Goal: Task Accomplishment & Management: Complete application form

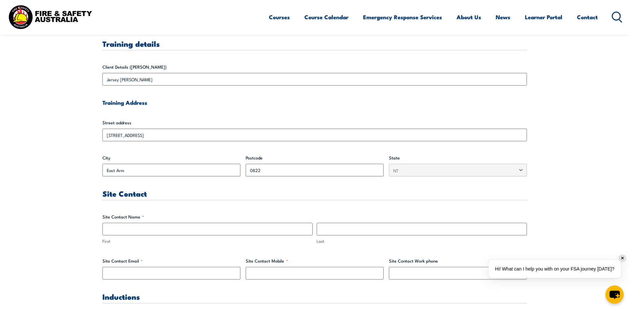
scroll to position [232, 0]
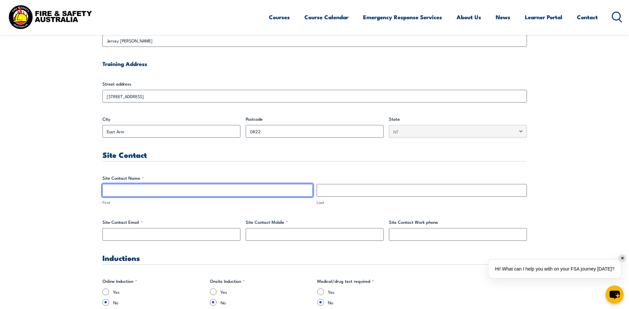
click at [143, 193] on input "First" at bounding box center [207, 190] width 210 height 13
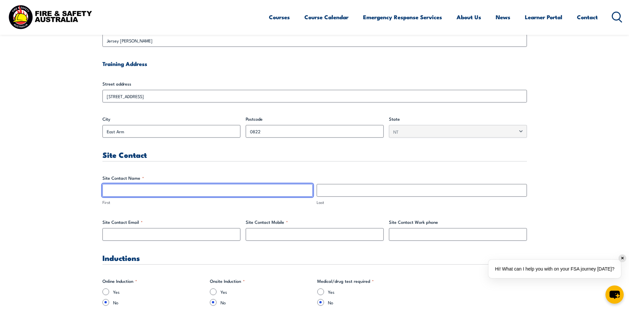
click at [147, 188] on input "First" at bounding box center [207, 190] width 210 height 13
click at [280, 188] on input "First" at bounding box center [207, 190] width 210 height 13
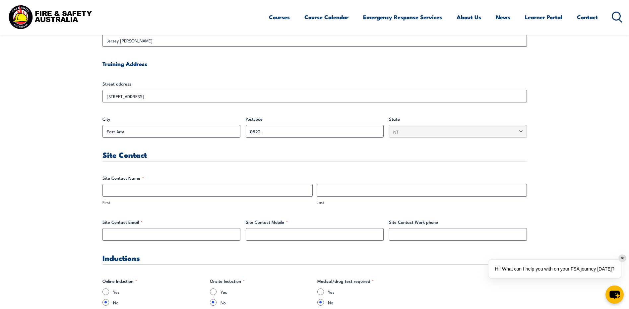
click at [271, 161] on div "Site Contact" at bounding box center [314, 156] width 424 height 11
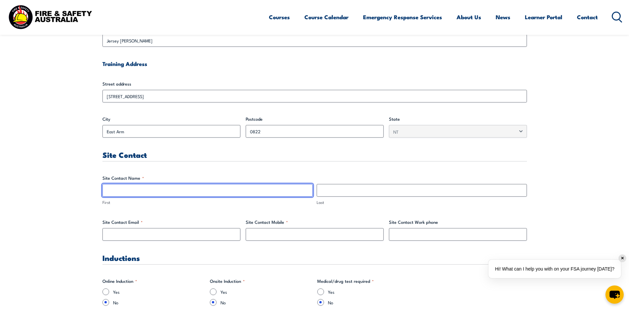
click at [248, 189] on input "First" at bounding box center [207, 190] width 210 height 13
click at [139, 192] on input "Fire & Safety [GEOGRAPHIC_DATA]" at bounding box center [207, 190] width 210 height 13
click at [140, 192] on input "Fire & Safety [GEOGRAPHIC_DATA]" at bounding box center [207, 190] width 210 height 13
type input "Fire & Safety"
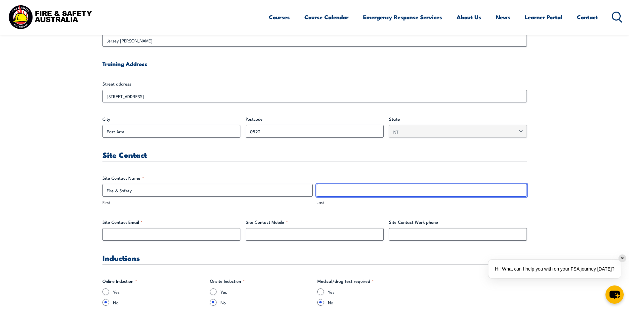
click at [334, 192] on input "Last" at bounding box center [421, 190] width 210 height 13
paste input "[GEOGRAPHIC_DATA]"
type input "[GEOGRAPHIC_DATA]"
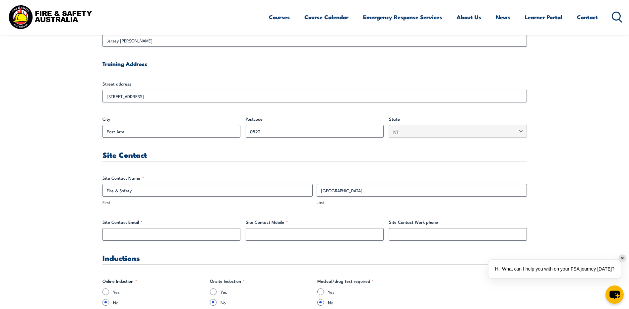
click at [184, 233] on input "Site Contact Email *" at bounding box center [171, 234] width 138 height 13
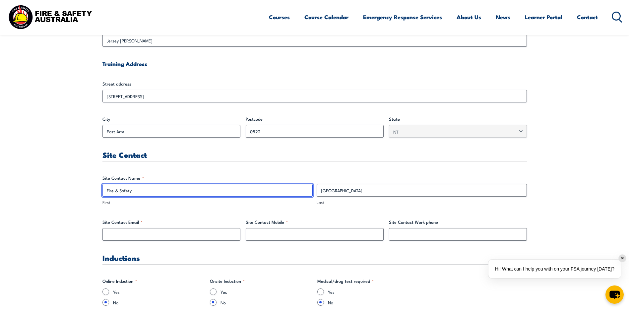
click at [143, 187] on input "Fire & Safety" at bounding box center [207, 190] width 210 height 13
drag, startPoint x: 153, startPoint y: 189, endPoint x: 15, endPoint y: 186, distance: 138.9
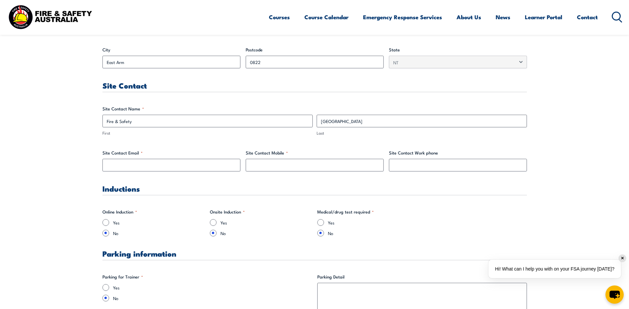
scroll to position [298, 0]
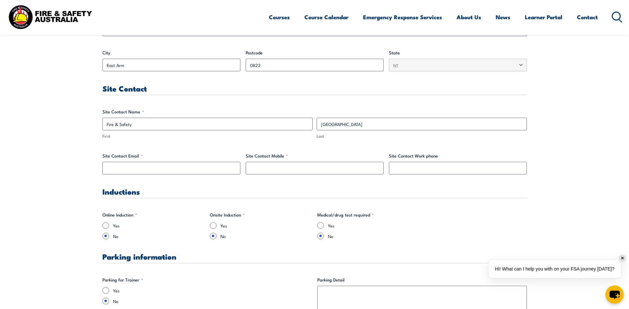
drag, startPoint x: 152, startPoint y: 86, endPoint x: 163, endPoint y: 129, distance: 44.2
click at [149, 89] on h3 "Site Contact" at bounding box center [314, 89] width 424 height 8
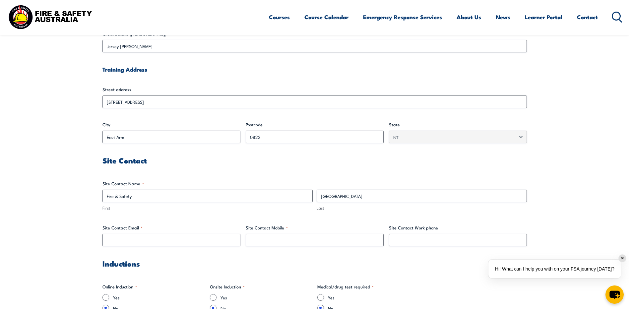
scroll to position [265, 0]
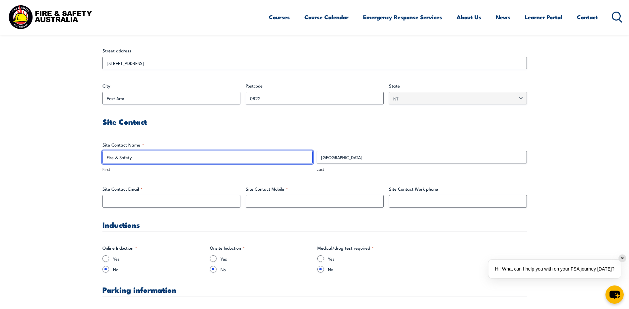
click at [171, 156] on input "Fire & Safety" at bounding box center [207, 157] width 210 height 13
drag, startPoint x: 174, startPoint y: 157, endPoint x: 66, endPoint y: 154, distance: 108.4
type input "Jersey"
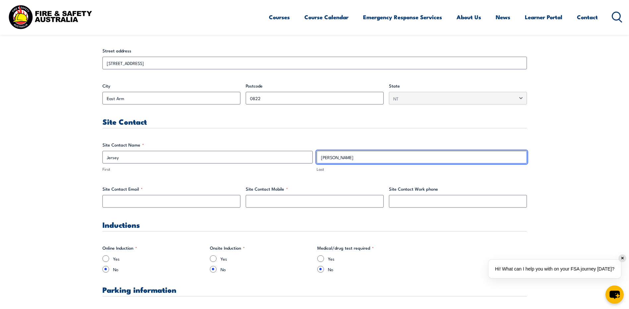
type input "[PERSON_NAME]"
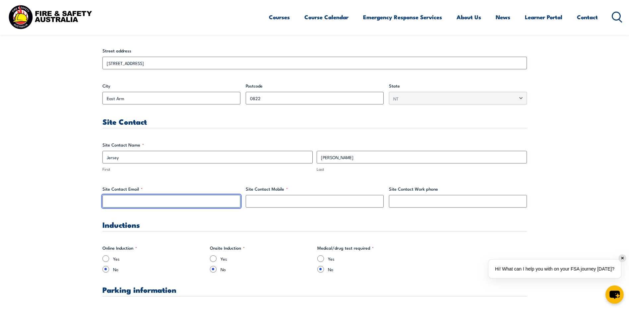
click at [157, 206] on input "Site Contact Email *" at bounding box center [171, 201] width 138 height 13
drag, startPoint x: 163, startPoint y: 196, endPoint x: 164, endPoint y: 200, distance: 4.3
paste input "DOC Youth Justice PDT <[EMAIL_ADDRESS][DOMAIN_NAME]>"
click at [153, 201] on input "DOC Youth Justice PDT <[EMAIL_ADDRESS][DOMAIN_NAME]>" at bounding box center [171, 201] width 138 height 13
type input "[EMAIL_ADDRESS][DOMAIN_NAME]"
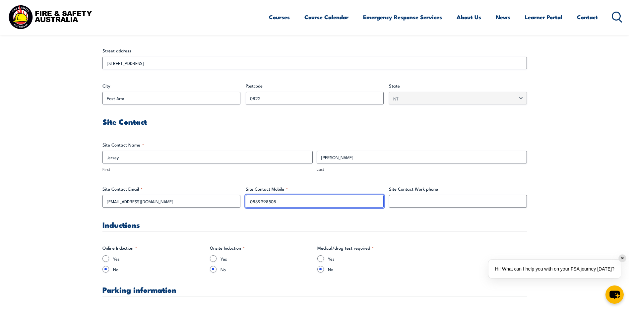
type input "0889998508"
click at [405, 225] on h3 "Inductions" at bounding box center [314, 225] width 424 height 8
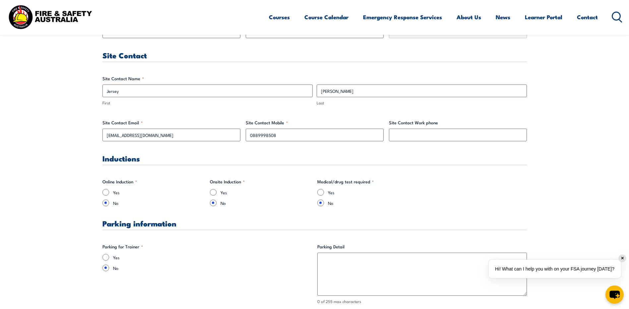
scroll to position [133, 0]
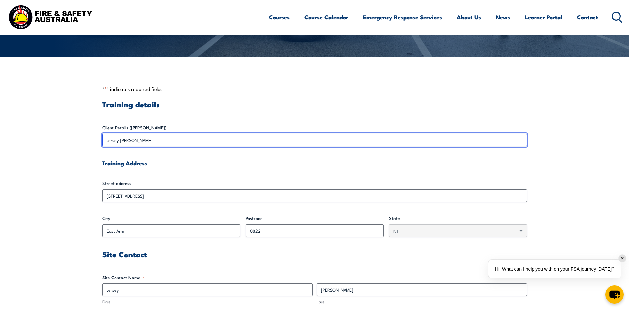
drag, startPoint x: 147, startPoint y: 142, endPoint x: 102, endPoint y: 135, distance: 45.6
click at [102, 135] on input "Jersey [PERSON_NAME]" at bounding box center [314, 140] width 424 height 13
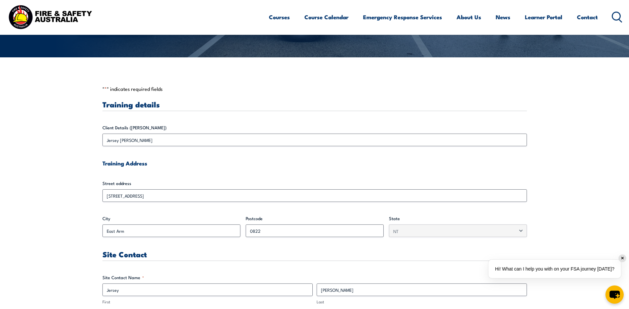
drag, startPoint x: 102, startPoint y: 135, endPoint x: 160, endPoint y: 154, distance: 61.2
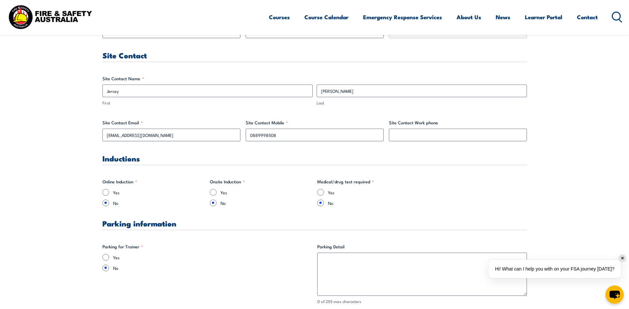
scroll to position [365, 0]
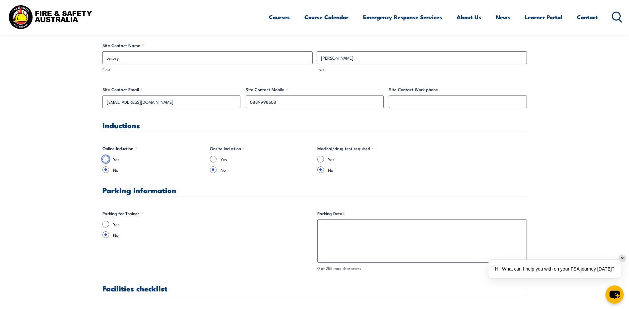
click at [106, 159] on input "Yes" at bounding box center [105, 159] width 7 height 7
radio input "true"
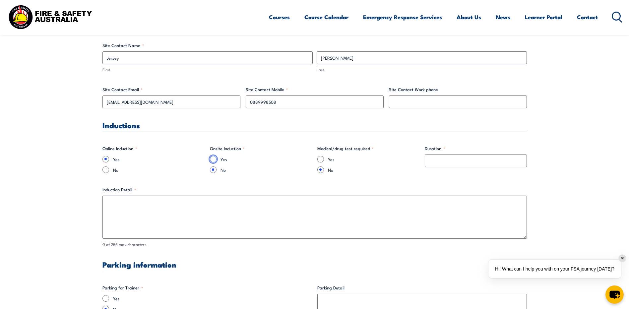
click at [213, 159] on input "Yes" at bounding box center [213, 159] width 7 height 7
radio input "true"
click at [475, 162] on input "Duration *" at bounding box center [476, 160] width 102 height 13
click at [105, 170] on input "No" at bounding box center [105, 169] width 7 height 7
radio input "true"
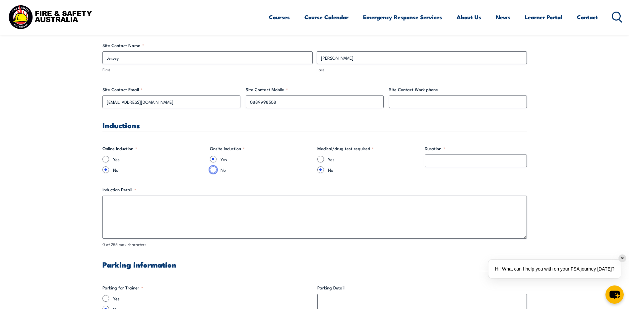
click at [214, 169] on input "No" at bounding box center [213, 169] width 7 height 7
radio input "true"
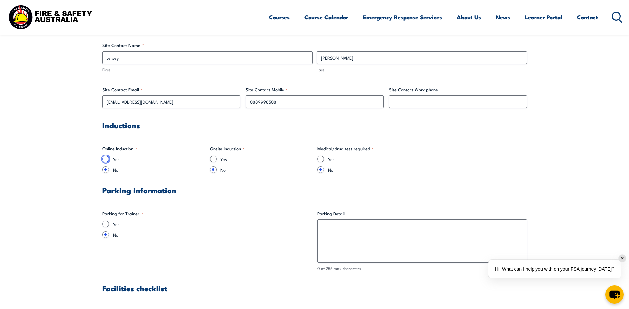
click at [104, 159] on input "Yes" at bounding box center [105, 159] width 7 height 7
radio input "true"
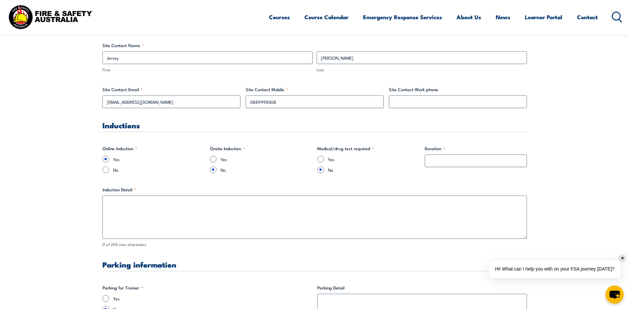
click at [105, 171] on input "No" at bounding box center [105, 169] width 7 height 7
radio input "true"
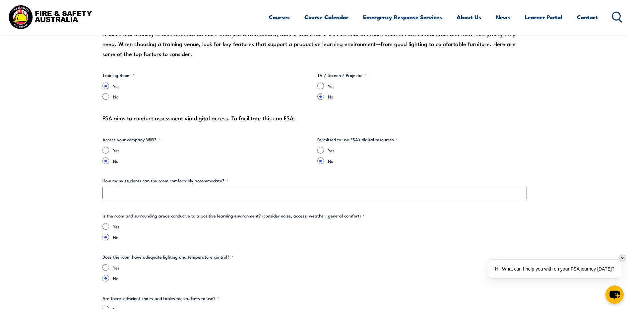
scroll to position [663, 0]
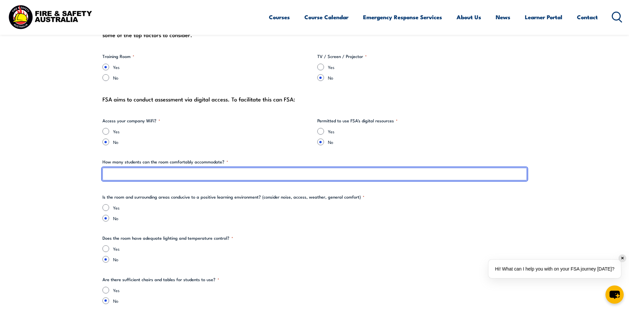
click at [240, 176] on input "How many students can the room comfortably accommodate? *" at bounding box center [314, 174] width 424 height 13
type input "15"
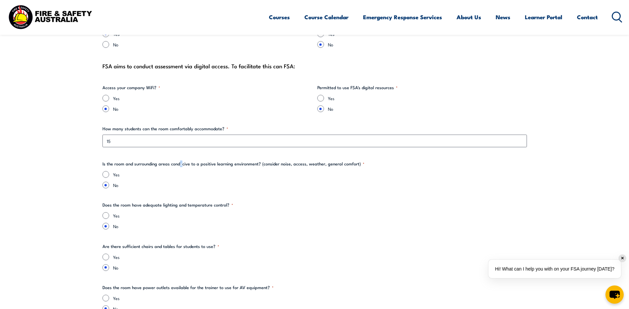
click at [181, 166] on legend "Is the room and surrounding areas conducive to a positive learning environment?…" at bounding box center [233, 163] width 262 height 7
drag, startPoint x: 181, startPoint y: 166, endPoint x: 173, endPoint y: 165, distance: 7.3
click at [173, 165] on legend "Is the room and surrounding areas conducive to a positive learning environment?…" at bounding box center [233, 163] width 262 height 7
drag, startPoint x: 170, startPoint y: 164, endPoint x: 190, endPoint y: 165, distance: 19.6
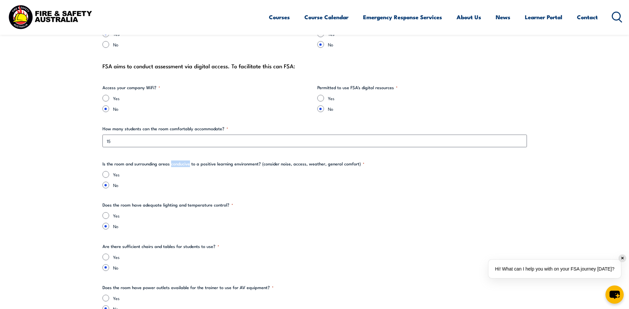
click at [190, 165] on legend "Is the room and surrounding areas conducive to a positive learning environment?…" at bounding box center [233, 163] width 262 height 7
copy legend "conducive"
click at [212, 182] on label "No" at bounding box center [320, 185] width 414 height 7
click at [109, 182] on input "No" at bounding box center [105, 185] width 7 height 7
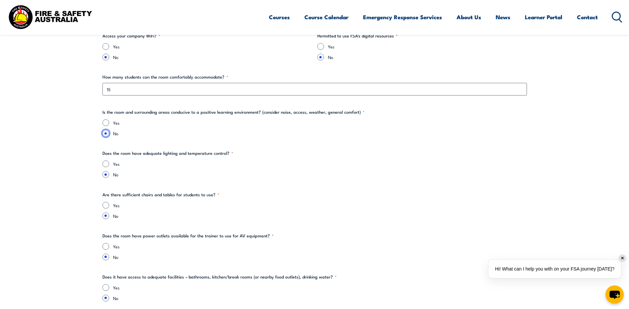
scroll to position [762, 0]
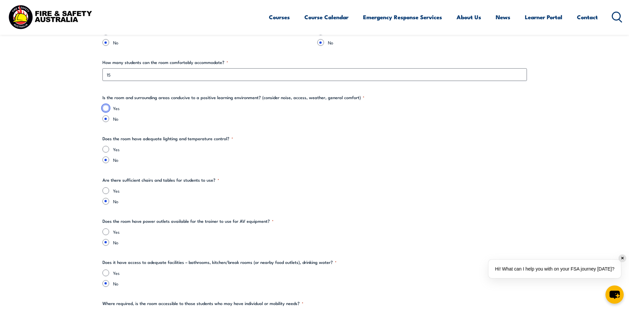
click at [106, 107] on input "Yes" at bounding box center [105, 108] width 7 height 7
radio input "true"
click at [107, 148] on input "Yes" at bounding box center [105, 149] width 7 height 7
radio input "true"
click at [104, 119] on input "No" at bounding box center [105, 118] width 7 height 7
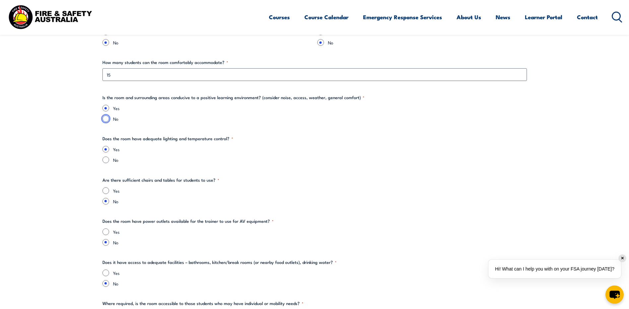
radio input "true"
click at [104, 161] on input "No" at bounding box center [105, 159] width 7 height 7
radio input "true"
click at [106, 109] on input "Yes" at bounding box center [105, 108] width 7 height 7
radio input "true"
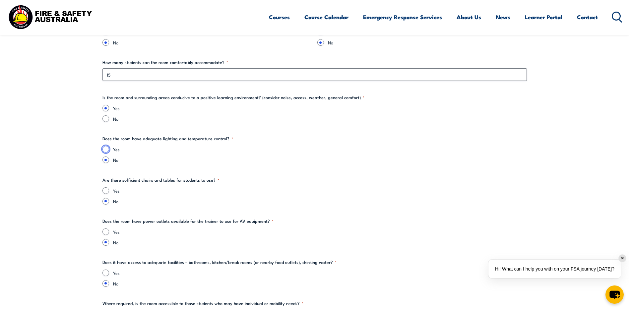
click at [106, 150] on input "Yes" at bounding box center [105, 149] width 7 height 7
radio input "true"
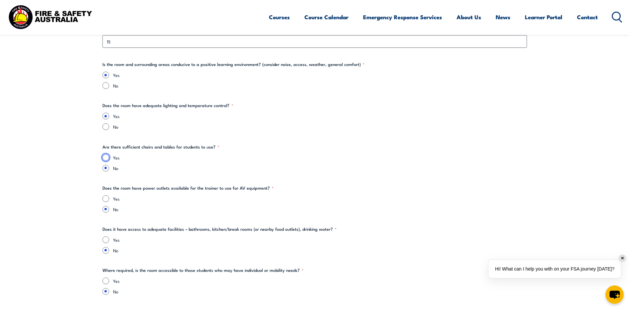
click at [105, 156] on input "Yes" at bounding box center [105, 157] width 7 height 7
radio input "true"
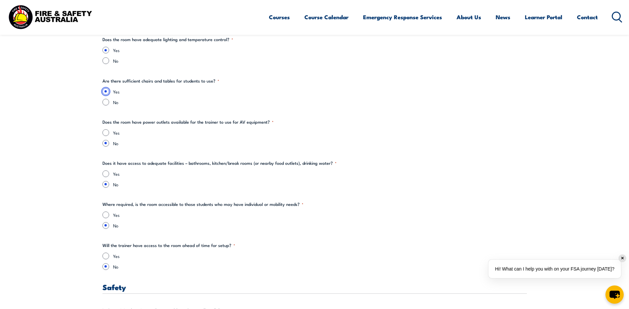
scroll to position [862, 0]
click at [106, 133] on input "Yes" at bounding box center [105, 132] width 7 height 7
radio input "true"
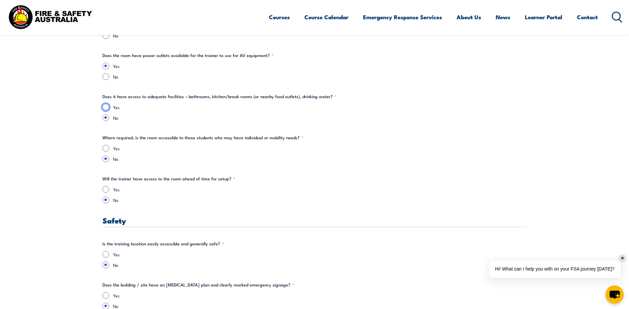
click at [104, 105] on input "Yes" at bounding box center [105, 107] width 7 height 7
radio input "true"
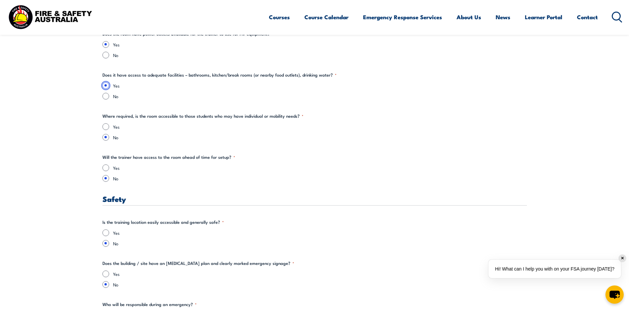
scroll to position [961, 0]
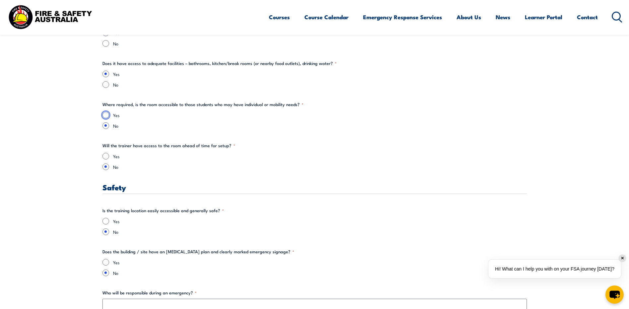
click at [108, 115] on input "Yes" at bounding box center [105, 115] width 7 height 7
radio input "true"
click at [106, 156] on input "Yes" at bounding box center [105, 156] width 7 height 7
radio input "true"
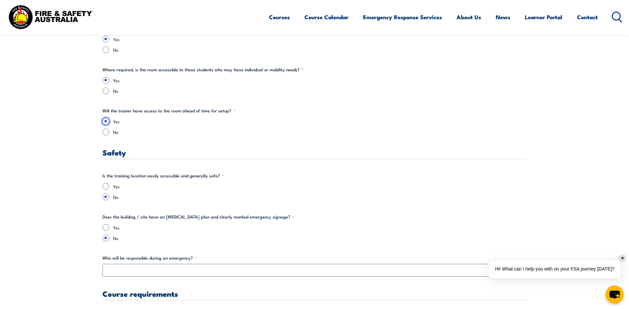
scroll to position [1027, 0]
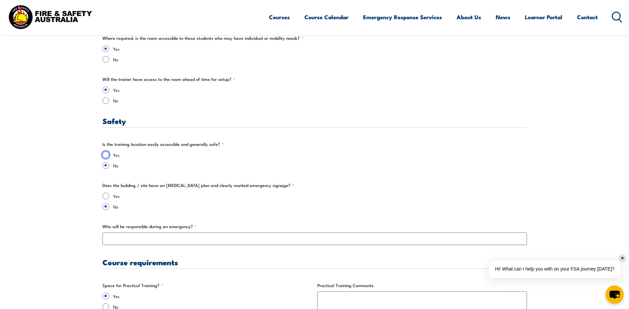
click at [107, 155] on input "Yes" at bounding box center [105, 154] width 7 height 7
radio input "true"
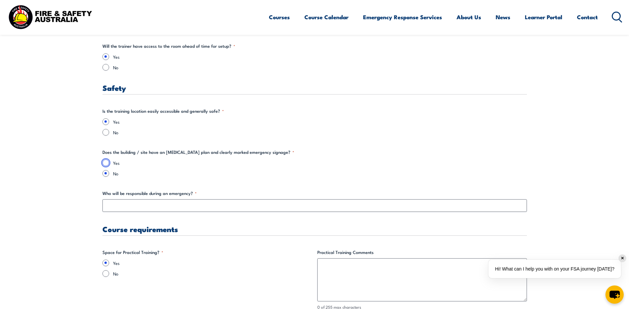
click at [107, 164] on input "Yes" at bounding box center [105, 162] width 7 height 7
radio input "true"
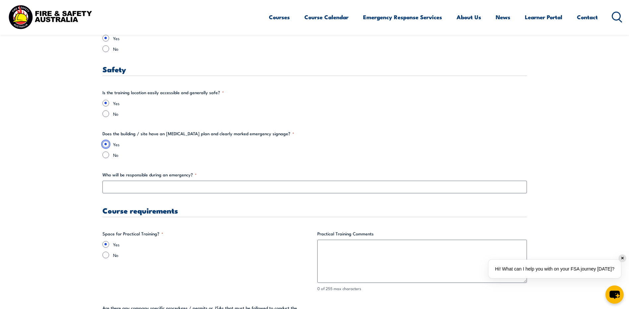
scroll to position [1094, 0]
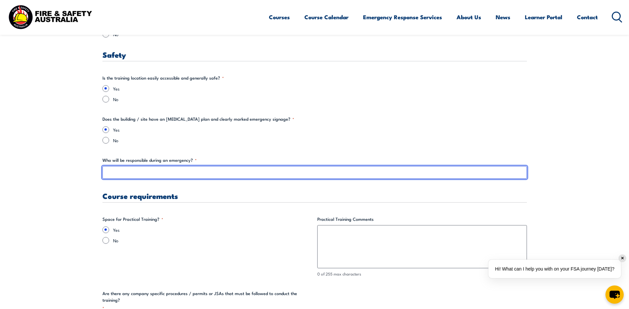
click at [118, 175] on input "Who will be responsible during an emergency? *" at bounding box center [314, 172] width 424 height 13
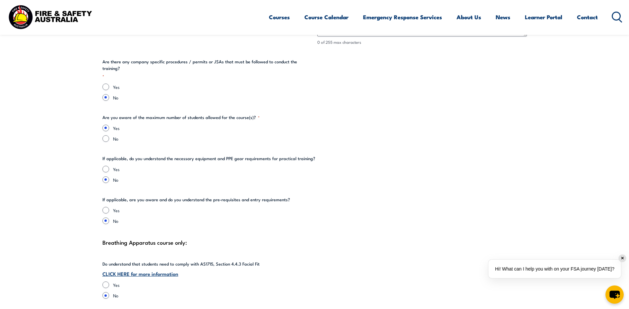
scroll to position [1326, 0]
type input "The training facilitator"
click at [106, 165] on input "Yes" at bounding box center [105, 168] width 7 height 7
radio input "true"
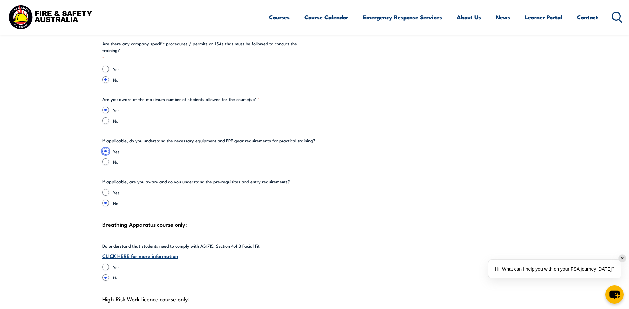
scroll to position [1359, 0]
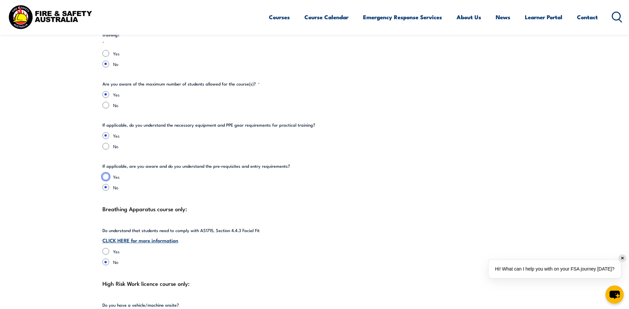
click at [106, 173] on input "Yes" at bounding box center [105, 176] width 7 height 7
radio input "true"
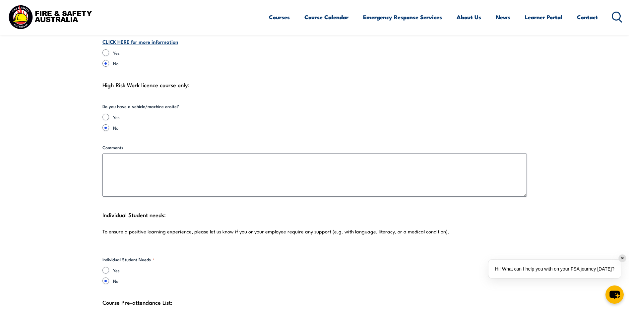
scroll to position [1558, 0]
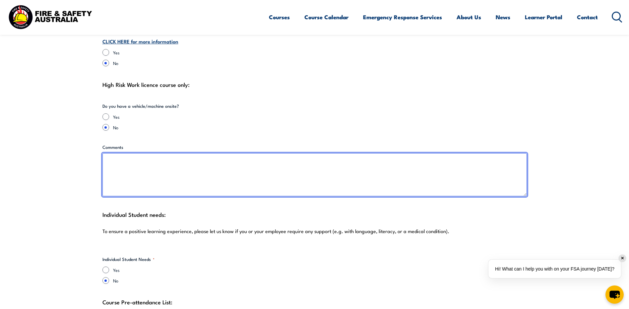
click at [114, 157] on textarea "Comments" at bounding box center [314, 174] width 424 height 43
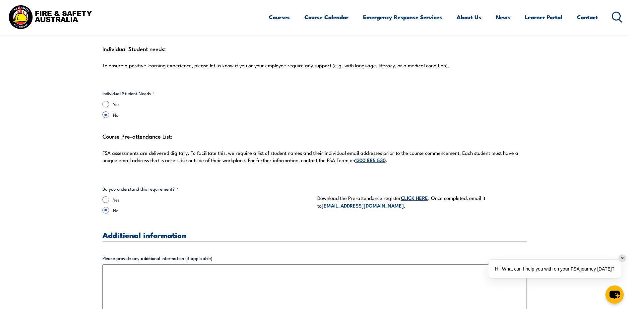
scroll to position [1756, 0]
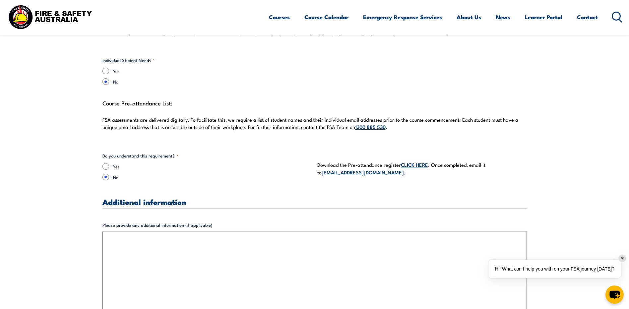
type textarea "BA training was not conducted"
click at [107, 163] on input "Yes" at bounding box center [105, 166] width 7 height 7
radio input "true"
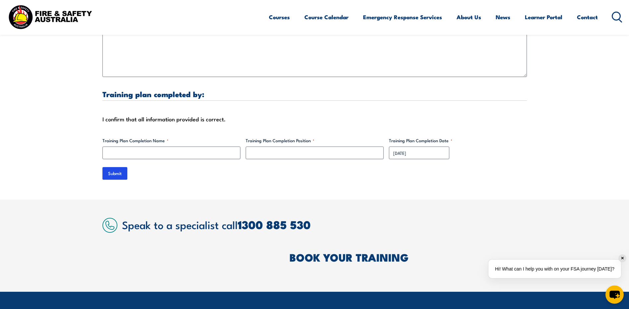
scroll to position [2021, 0]
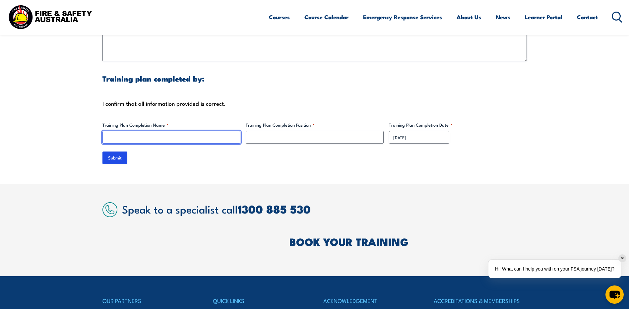
click at [161, 131] on input "Training Plan Completion Name *" at bounding box center [171, 137] width 138 height 13
click at [165, 134] on input "Jersey" at bounding box center [171, 137] width 138 height 13
click at [192, 134] on input "Jersey [PERSON_NAME] - Youth Justice" at bounding box center [171, 137] width 138 height 13
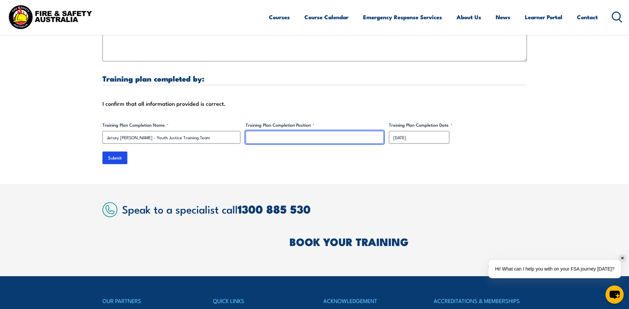
click at [271, 132] on input "Training Plan Completion Position *" at bounding box center [315, 137] width 138 height 13
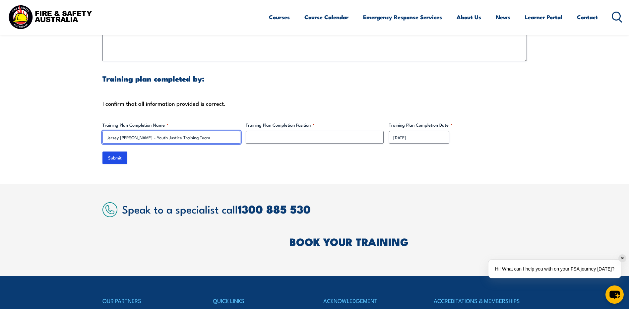
click at [185, 131] on input "Jersey [PERSON_NAME] - Youth Justice Training Team" at bounding box center [171, 137] width 138 height 13
click at [185, 132] on input "Jersey [PERSON_NAME] - Youth Justice Training Team" at bounding box center [171, 137] width 138 height 13
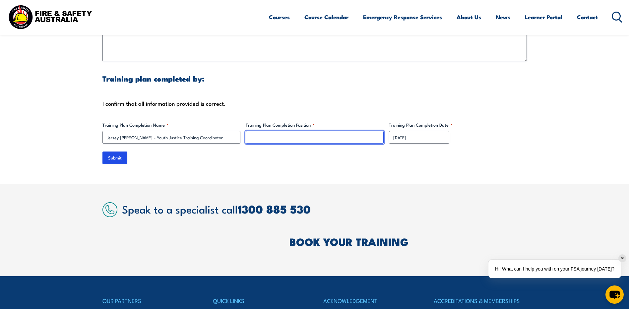
click at [271, 131] on input "Training Plan Completion Position *" at bounding box center [315, 137] width 138 height 13
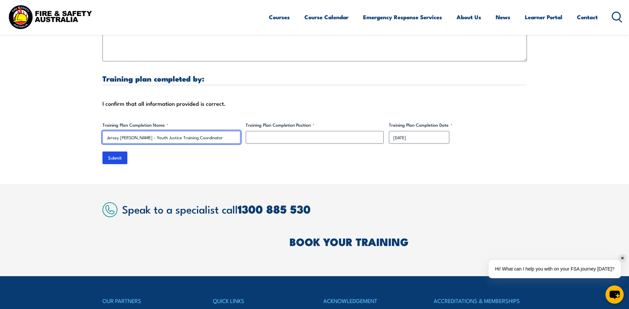
drag, startPoint x: 137, startPoint y: 132, endPoint x: 68, endPoint y: 129, distance: 69.0
type input "Youth Justice Training Coordinator"
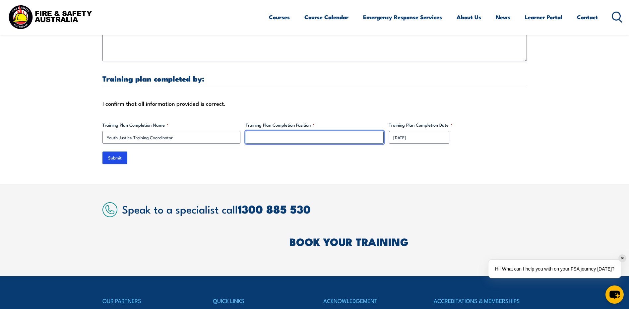
click at [308, 131] on input "Training Plan Completion Position *" at bounding box center [315, 137] width 138 height 13
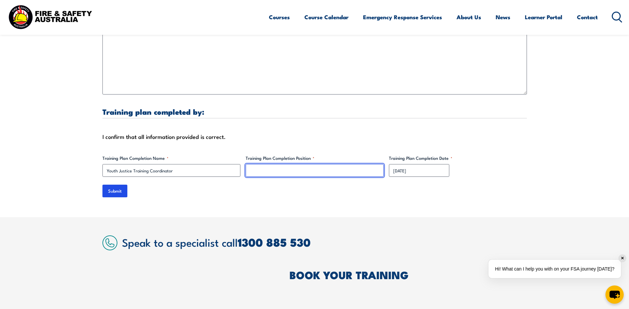
paste input "conducive"
type input "conducive"
drag, startPoint x: 288, startPoint y: 166, endPoint x: 203, endPoint y: 173, distance: 85.1
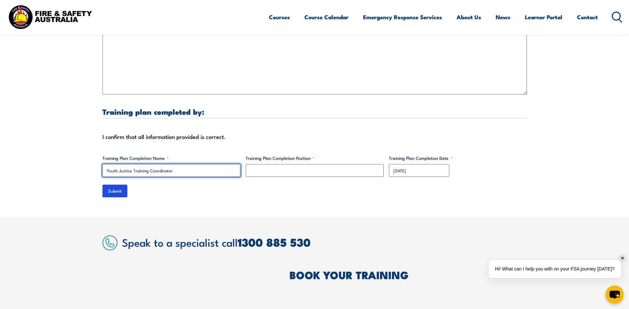
click at [181, 164] on input "Youth Justice Training Coordinator" at bounding box center [171, 170] width 138 height 13
click at [107, 164] on input "Youth Justice Training Coordinator" at bounding box center [171, 170] width 138 height 13
click at [219, 167] on input "Jersey [PERSON_NAME] - Youth Justice Training Coordinator" at bounding box center [171, 170] width 138 height 13
drag, startPoint x: 220, startPoint y: 165, endPoint x: 58, endPoint y: 163, distance: 162.1
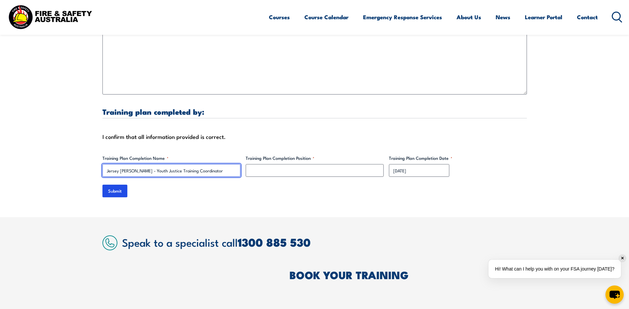
type input "Jersey [PERSON_NAME] - Youth Justice Training Coordinator"
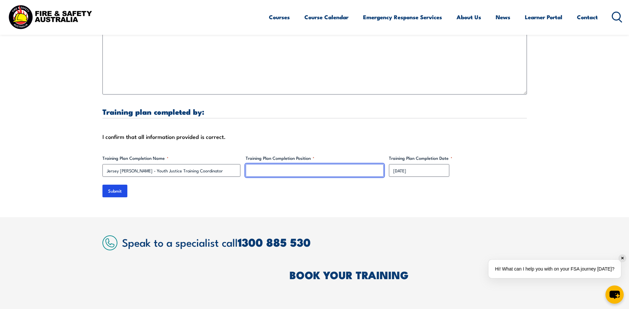
click at [313, 165] on input "Training Plan Completion Position *" at bounding box center [315, 170] width 138 height 13
paste input "Jersey [PERSON_NAME] - Youth Justice Training Coordinator"
click at [280, 165] on input "Jersey [PERSON_NAME] - Youth Justice Training Coordinator" at bounding box center [315, 170] width 138 height 13
drag, startPoint x: 354, startPoint y: 164, endPoint x: 139, endPoint y: 155, distance: 215.2
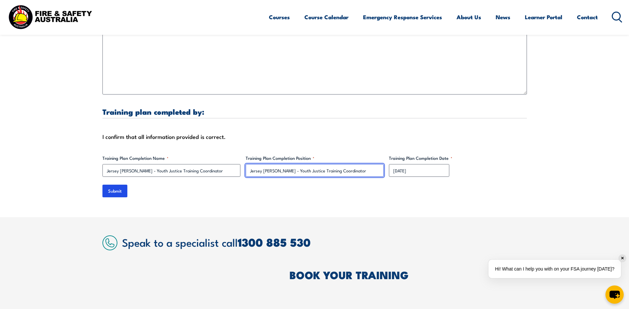
type input "Youth Justice - Professional Development Coordinator"
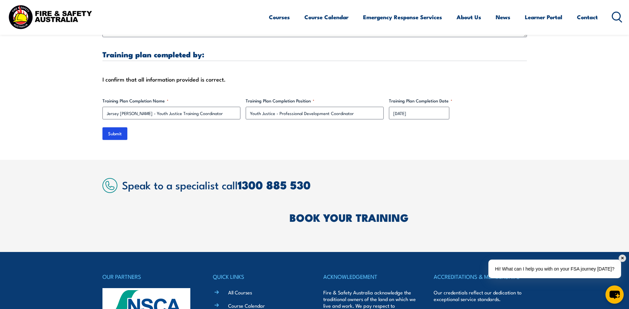
scroll to position [2055, 0]
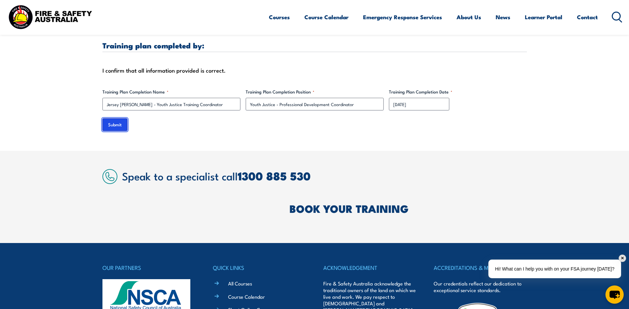
click at [114, 118] on input "Submit" at bounding box center [114, 124] width 25 height 13
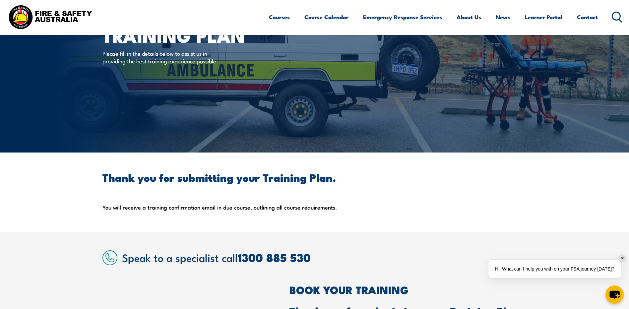
scroll to position [0, 0]
